Goal: Task Accomplishment & Management: Use online tool/utility

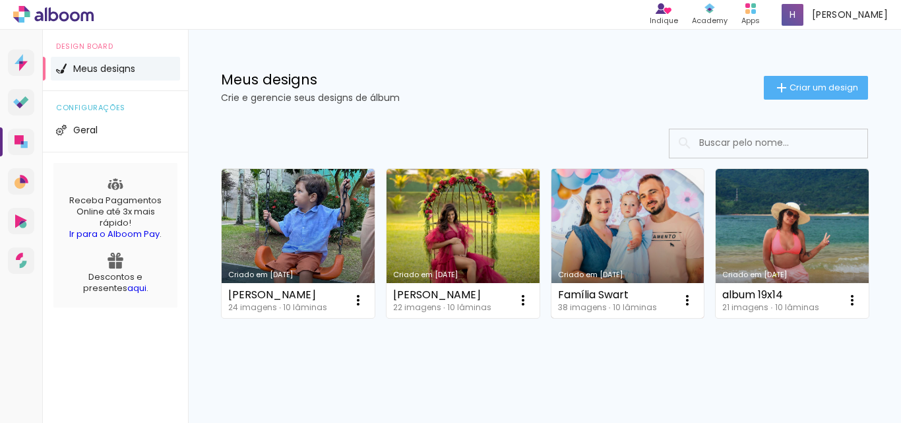
click at [635, 238] on link "Criado em [DATE]" at bounding box center [628, 243] width 153 height 149
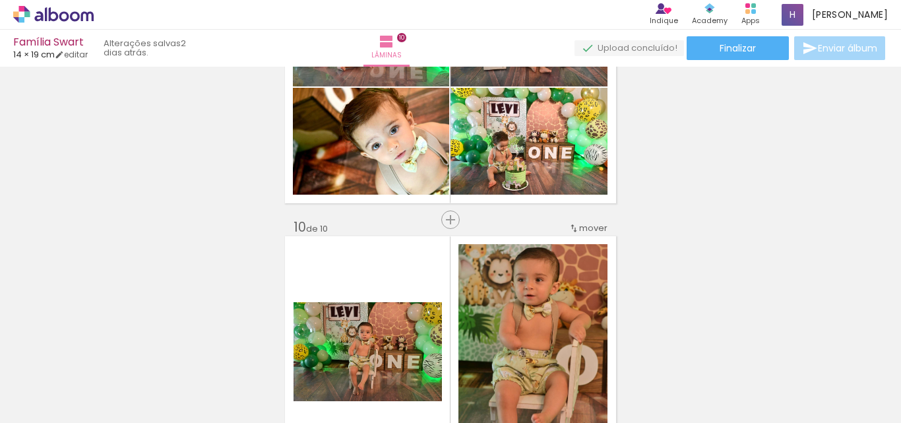
scroll to position [2219, 0]
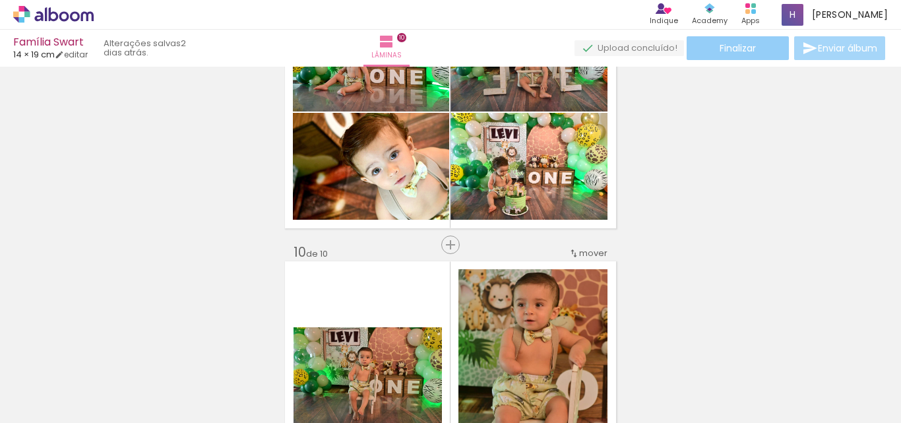
click at [738, 51] on span "Finalizar" at bounding box center [738, 48] width 36 height 9
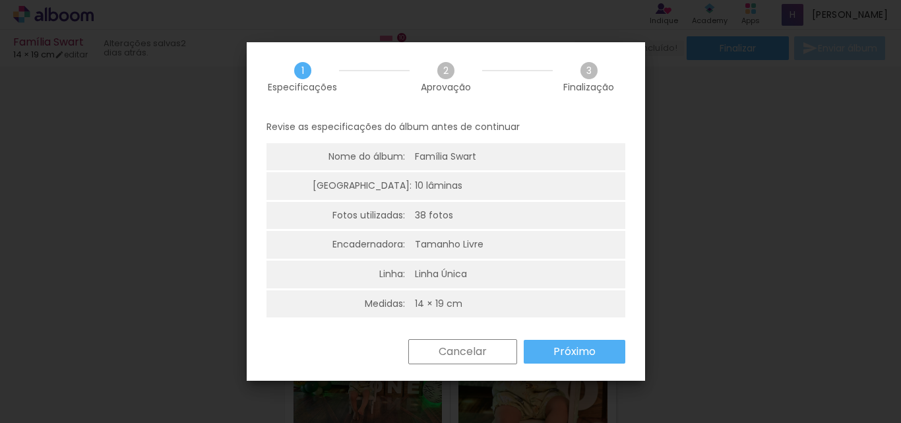
click at [0, 0] on slot "Próximo" at bounding box center [0, 0] width 0 height 0
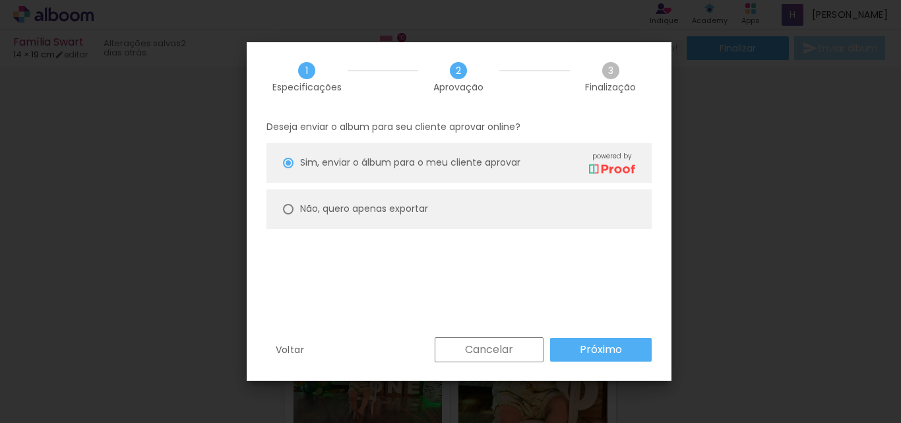
click at [288, 207] on div at bounding box center [288, 209] width 11 height 11
type paper-radio-button "on"
click at [0, 0] on slot "Próximo" at bounding box center [0, 0] width 0 height 0
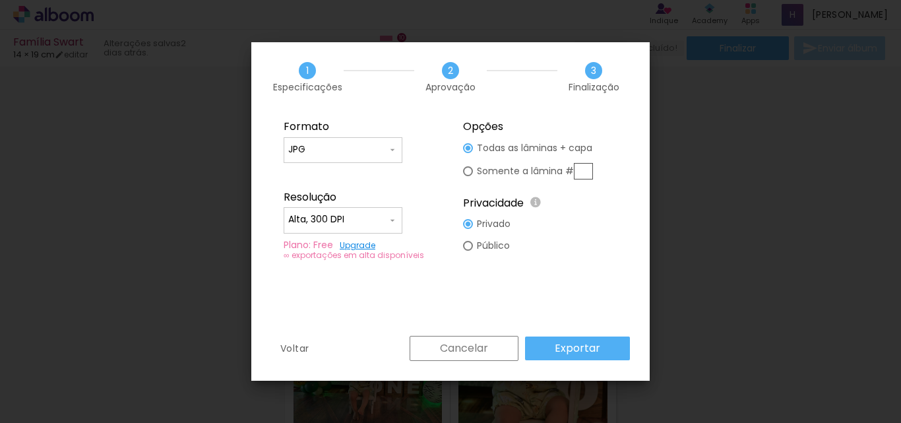
type input "Alta, 300 DPI"
click at [350, 153] on input "JPG" at bounding box center [337, 149] width 99 height 13
click at [329, 175] on paper-item "PDF" at bounding box center [343, 174] width 119 height 26
type input "PDF"
click at [586, 356] on paper-button "Exportar" at bounding box center [577, 348] width 105 height 24
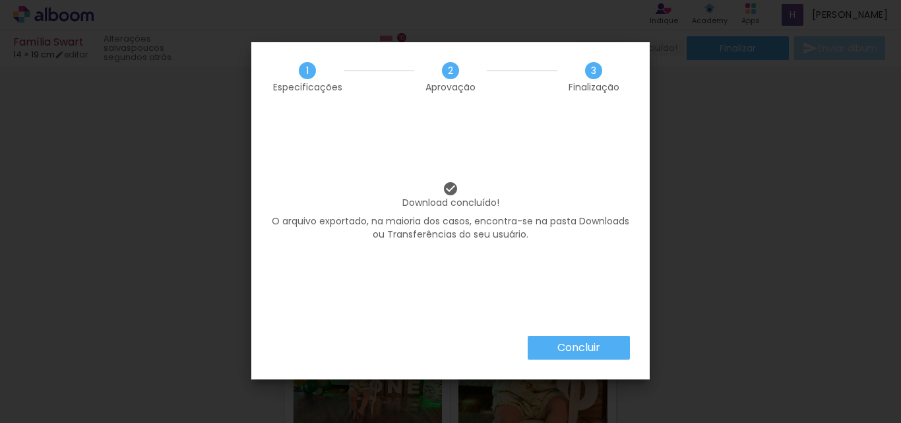
click at [0, 0] on slot "Concluir" at bounding box center [0, 0] width 0 height 0
